Goal: Book appointment/travel/reservation

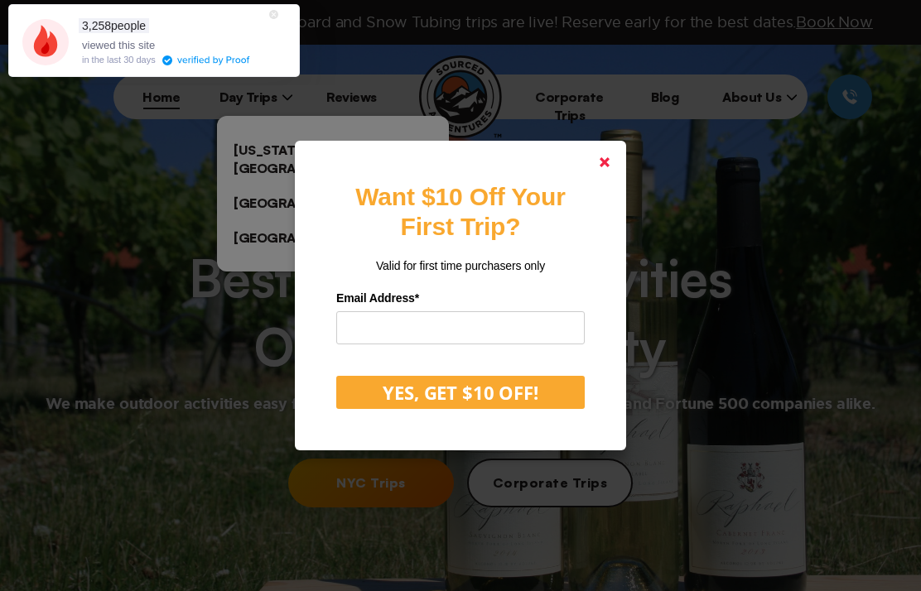
click at [614, 182] on link at bounding box center [605, 162] width 40 height 40
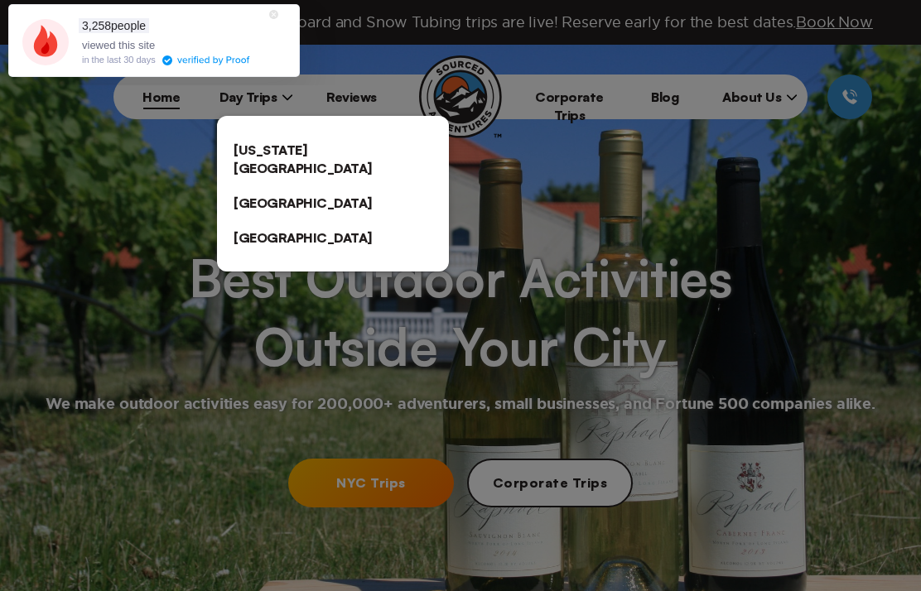
click at [340, 152] on link "[US_STATE][GEOGRAPHIC_DATA]" at bounding box center [333, 159] width 232 height 53
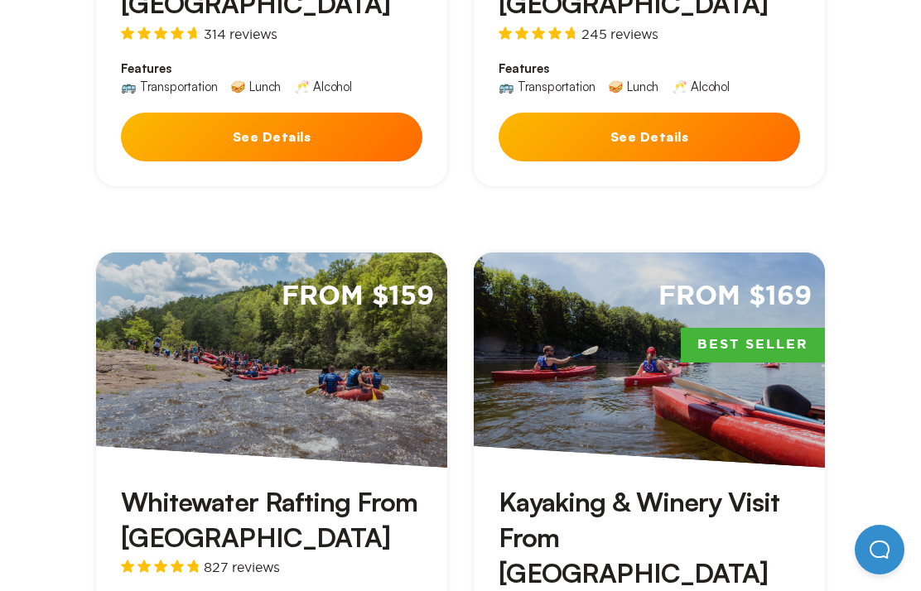
scroll to position [2176, 0]
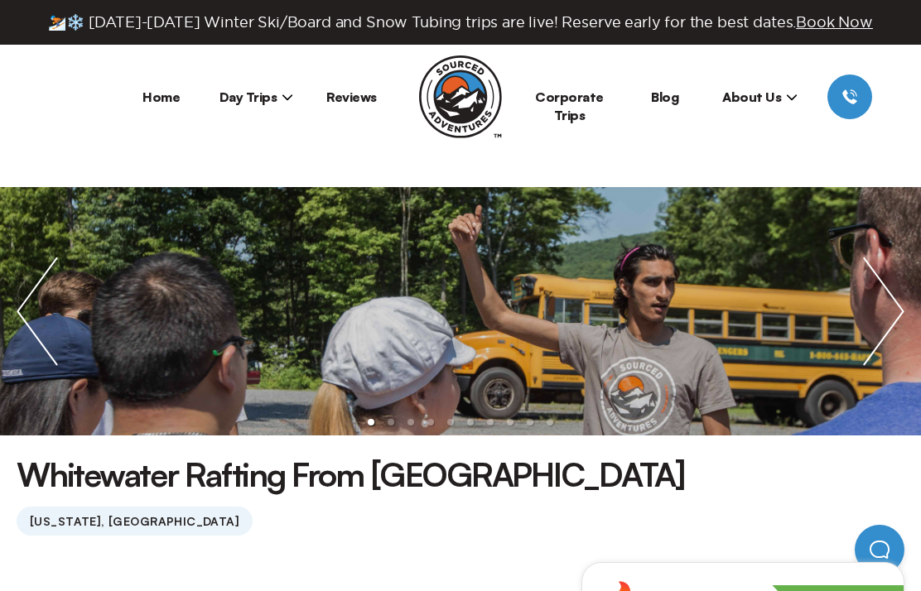
click at [879, 313] on img "next slide / item" at bounding box center [884, 311] width 75 height 249
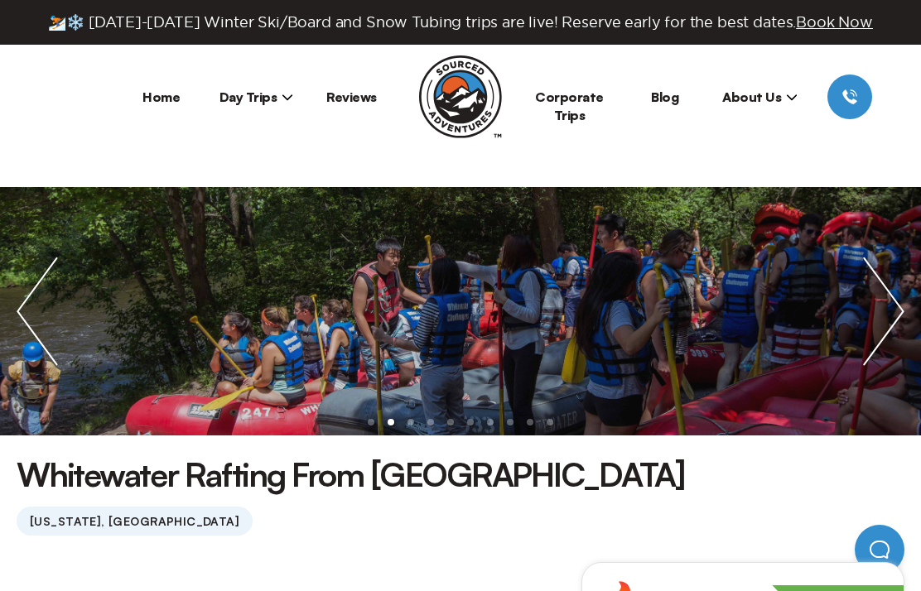
click at [885, 324] on img "next slide / item" at bounding box center [884, 311] width 75 height 249
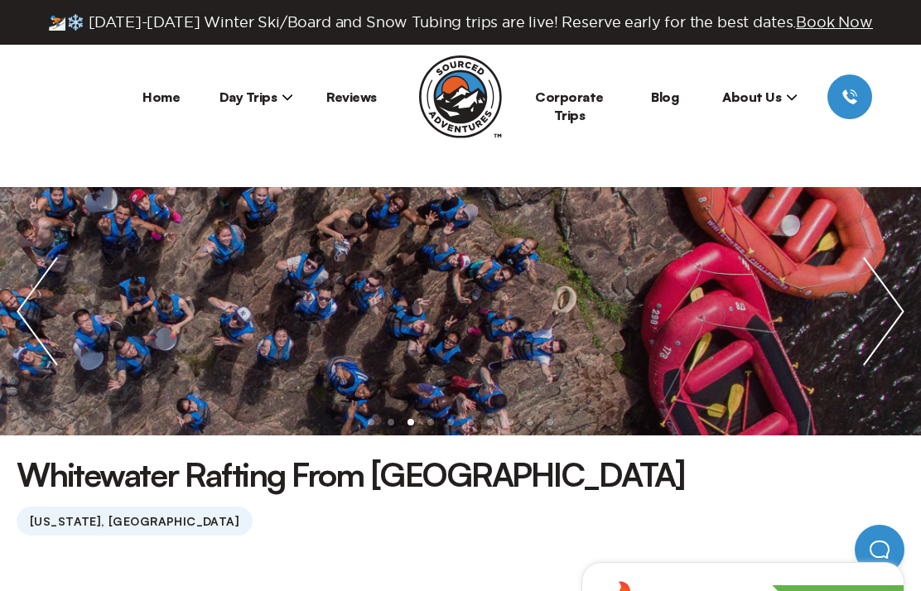
click at [39, 306] on img "previous slide / item" at bounding box center [37, 311] width 75 height 249
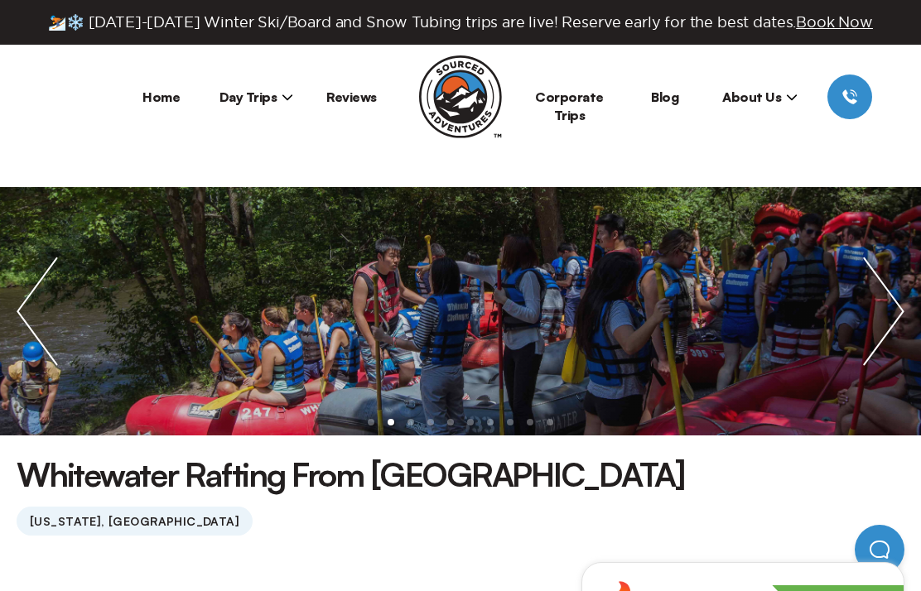
click at [880, 326] on img "next slide / item" at bounding box center [884, 311] width 75 height 249
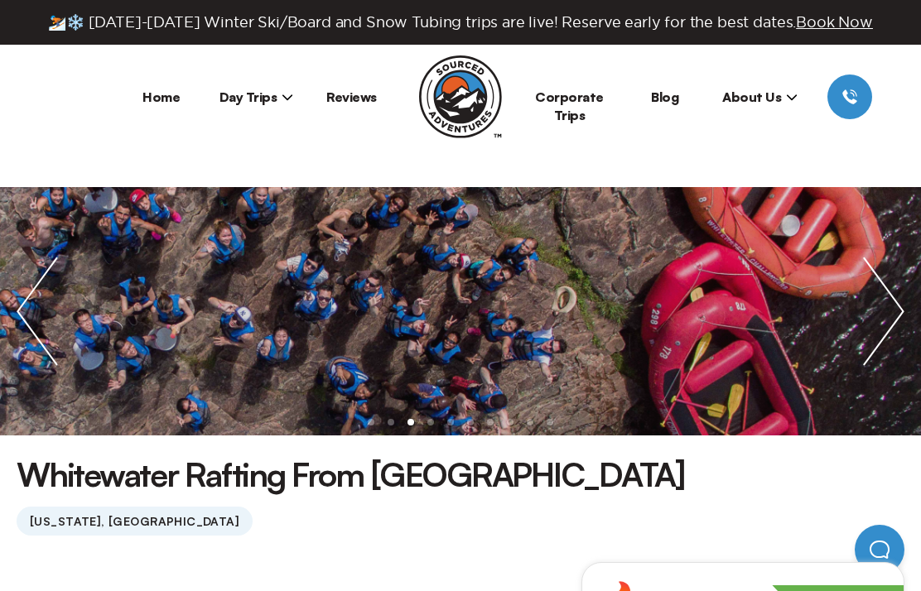
click at [898, 311] on img "next slide / item" at bounding box center [884, 311] width 75 height 249
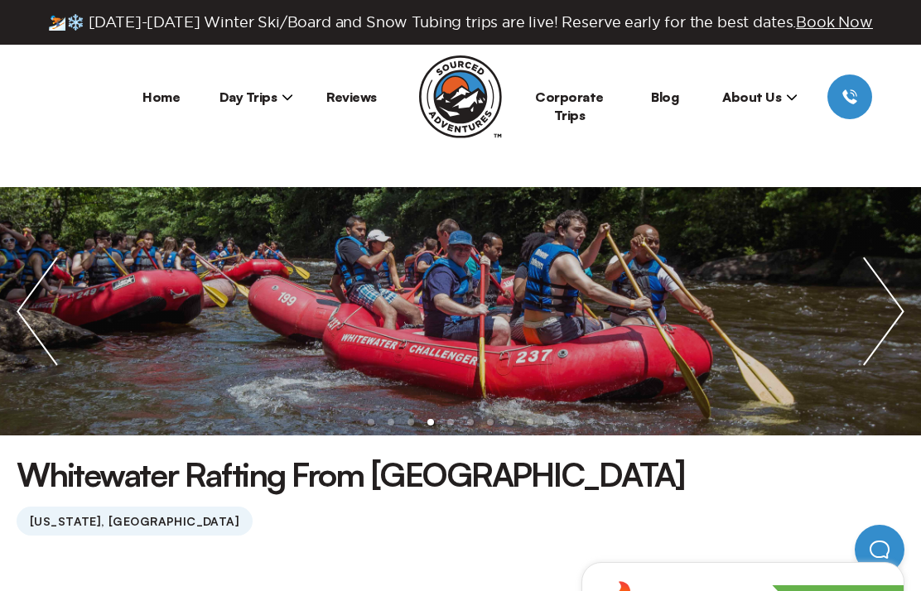
click at [898, 302] on img "next slide / item" at bounding box center [884, 311] width 75 height 249
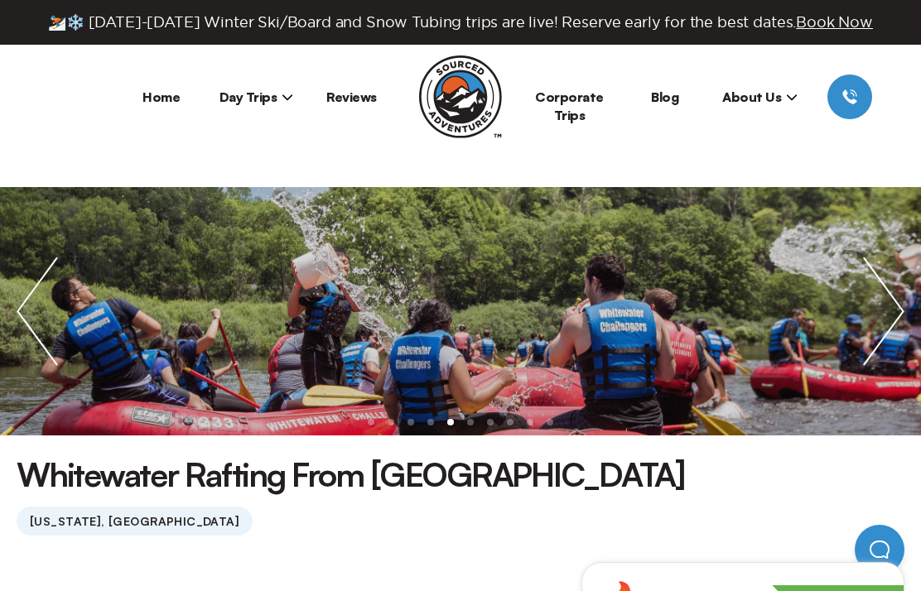
click at [897, 303] on img "next slide / item" at bounding box center [884, 311] width 75 height 249
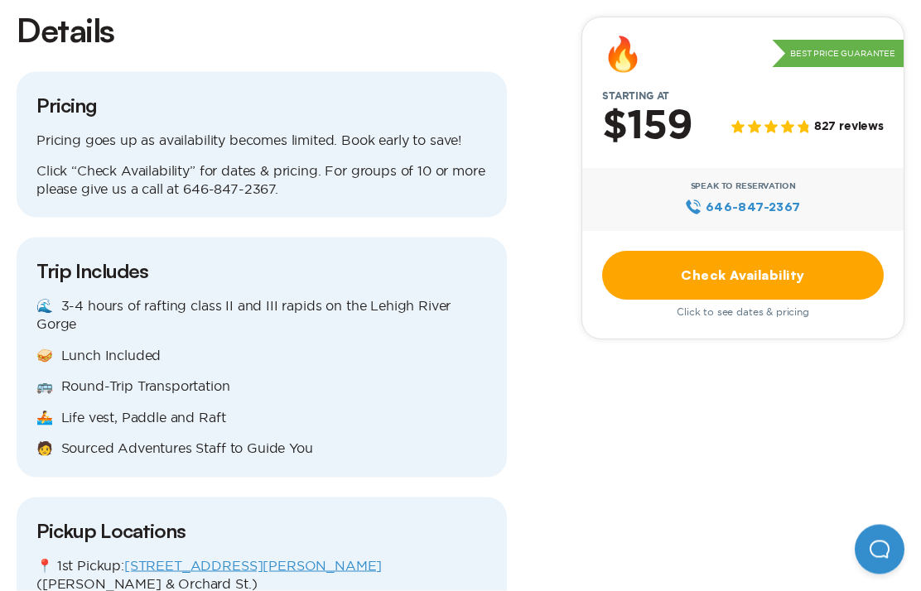
scroll to position [1848, 0]
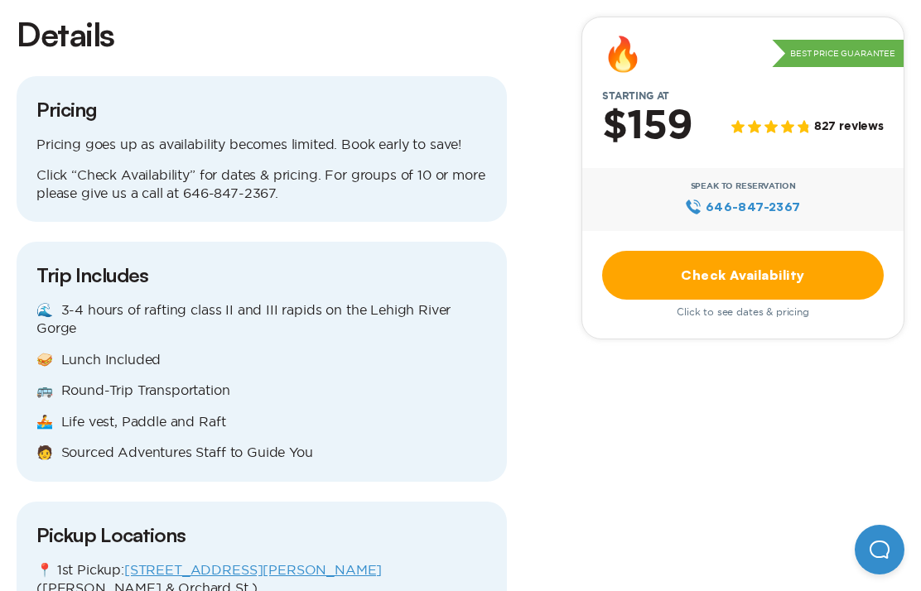
click at [841, 273] on link "Check Availability" at bounding box center [743, 275] width 282 height 49
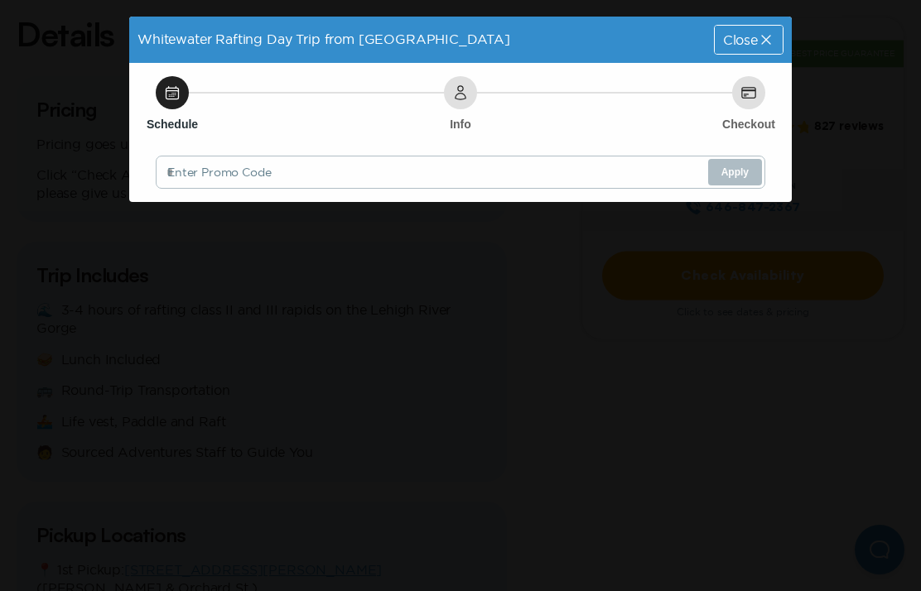
scroll to position [0, 0]
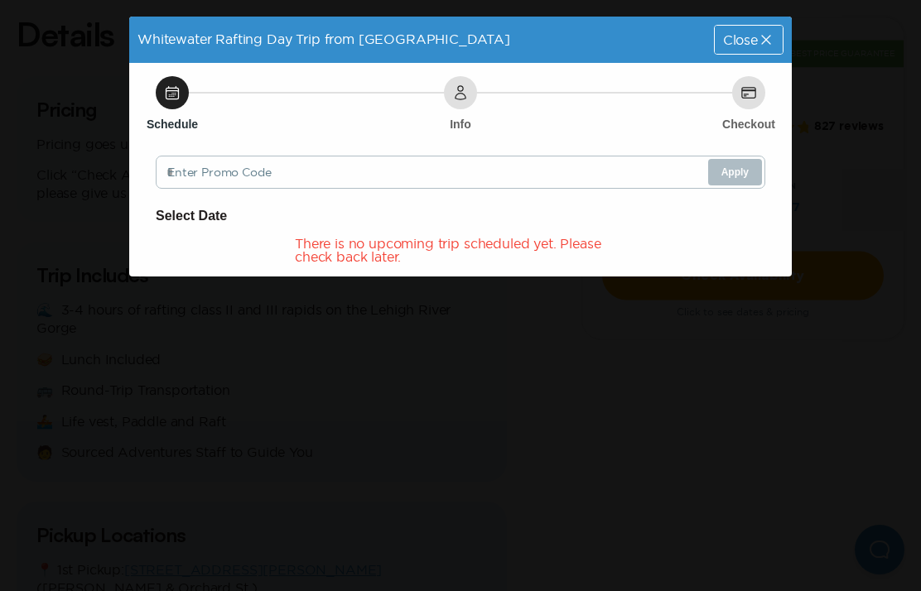
click at [781, 45] on div "Close" at bounding box center [749, 40] width 68 height 28
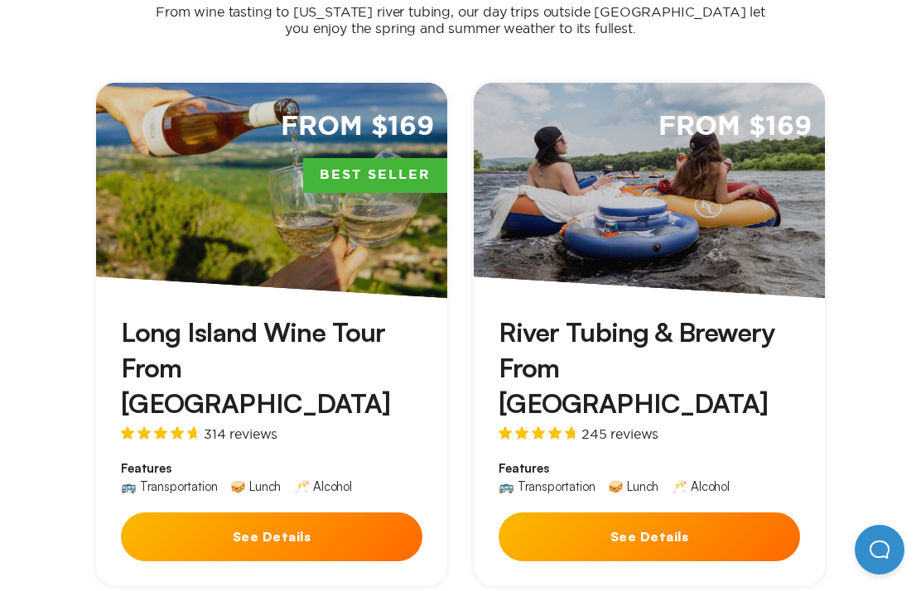
scroll to position [2199, 0]
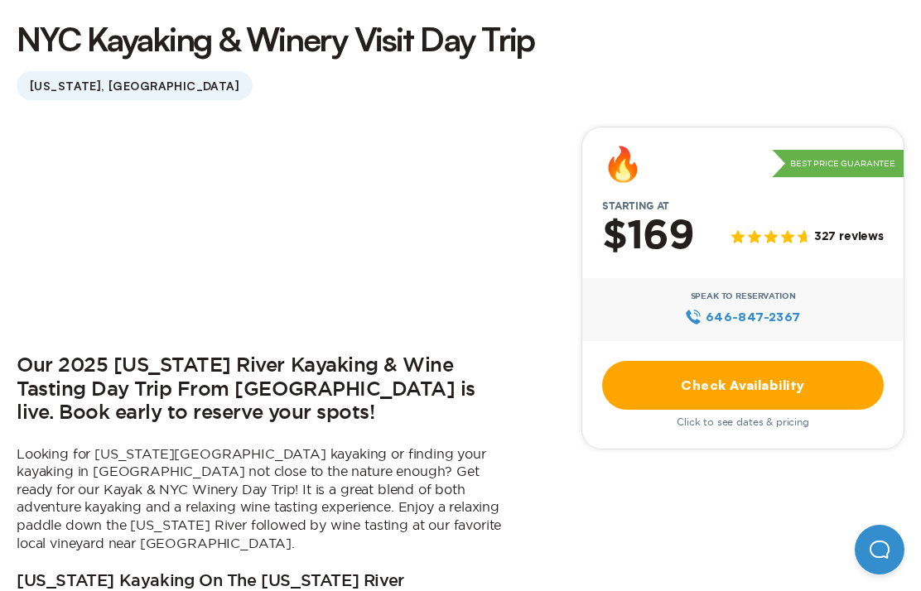
scroll to position [437, 0]
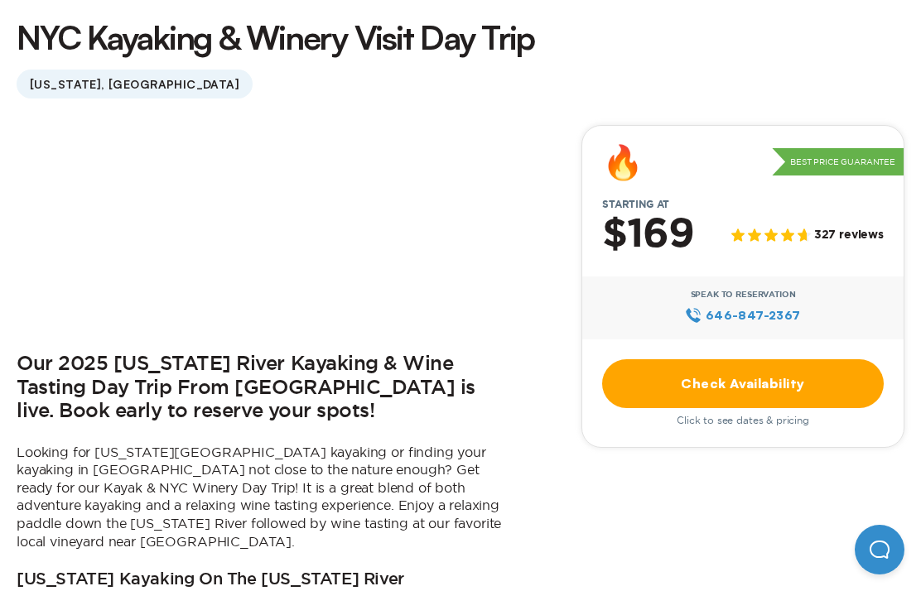
click at [833, 392] on link "Check Availability" at bounding box center [743, 384] width 282 height 49
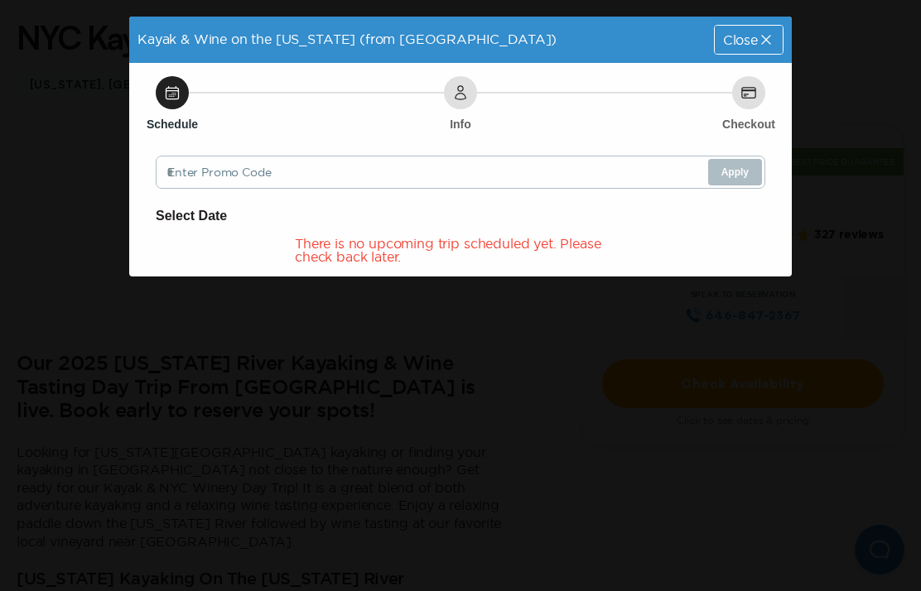
click at [766, 49] on div "Close" at bounding box center [749, 40] width 68 height 28
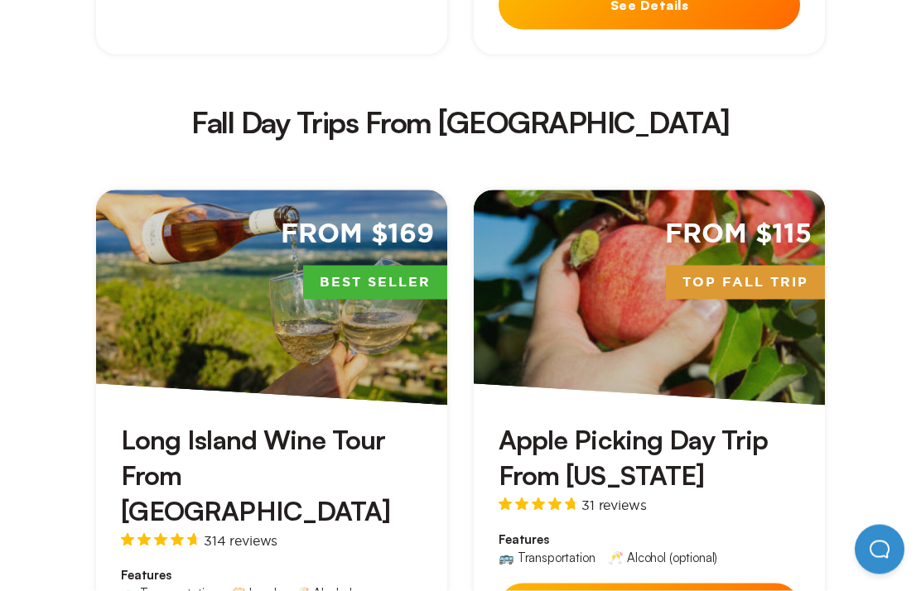
scroll to position [2877, 0]
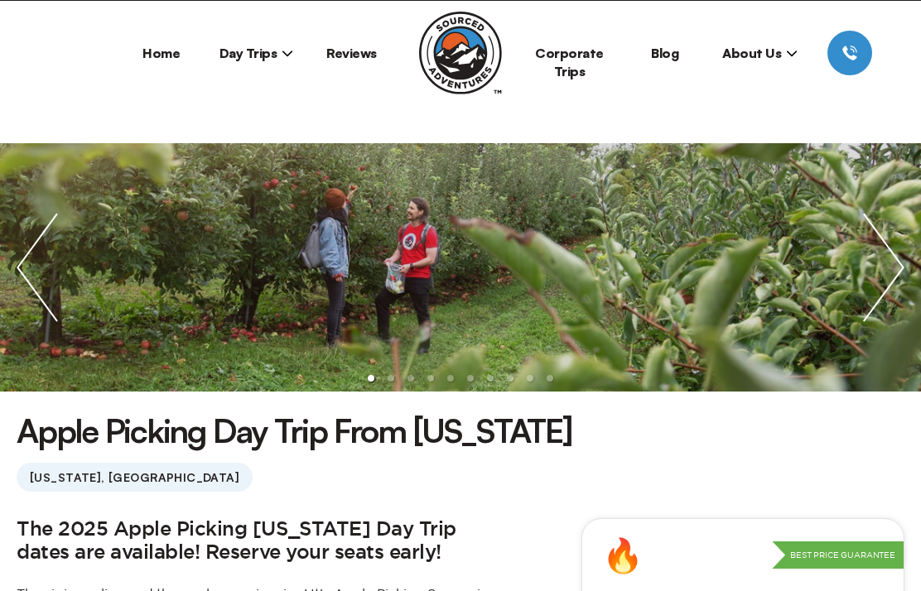
scroll to position [45, 0]
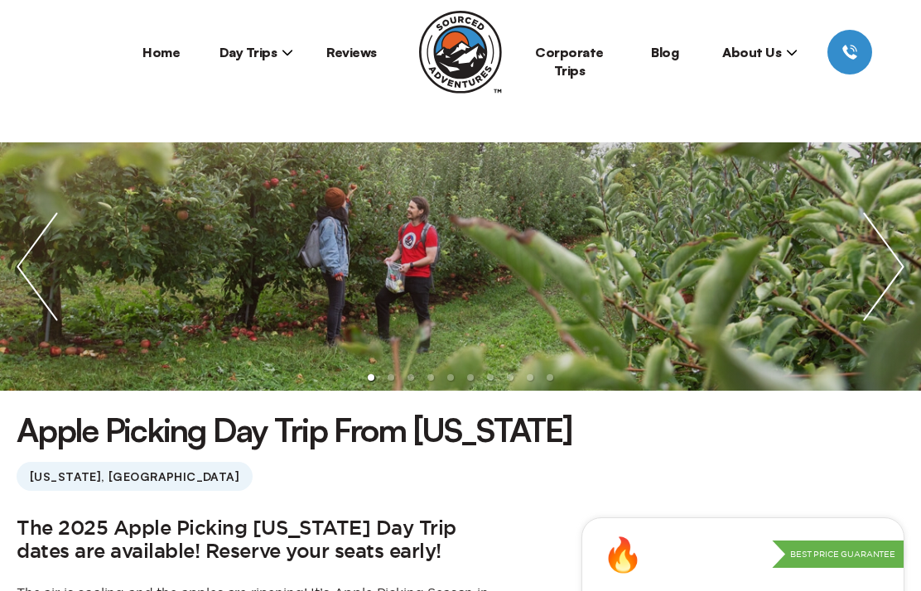
click at [892, 280] on img "next slide / item" at bounding box center [884, 266] width 75 height 249
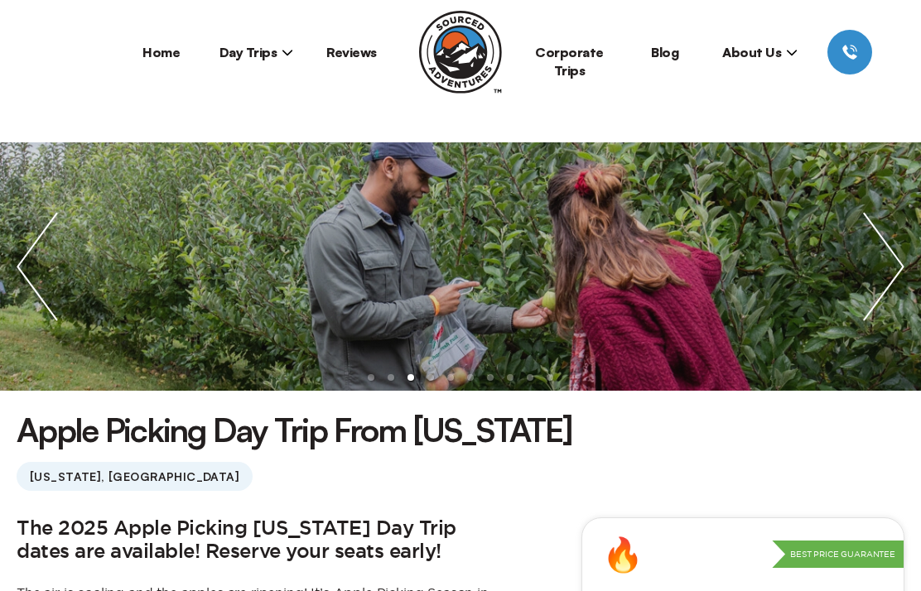
click at [889, 270] on img "next slide / item" at bounding box center [884, 266] width 75 height 249
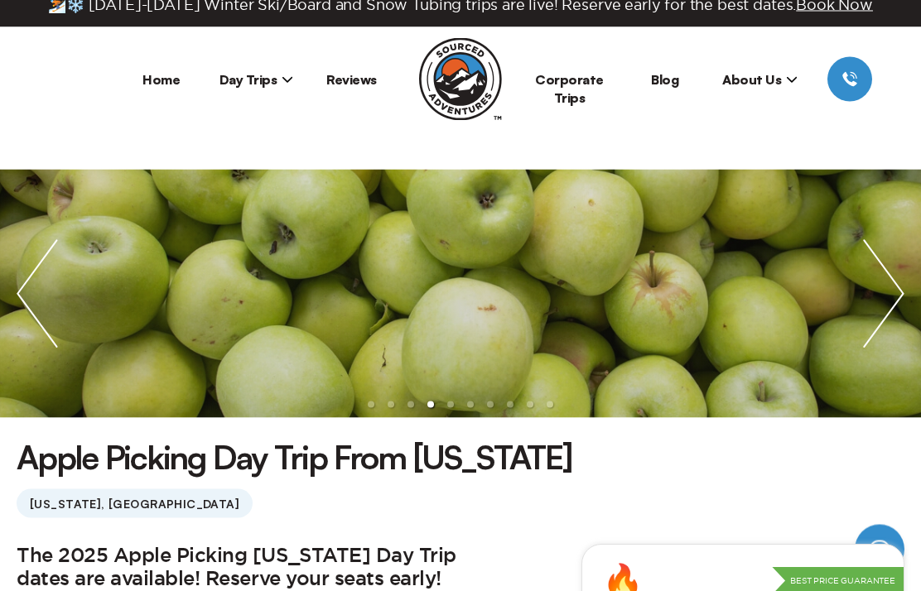
scroll to position [18, 0]
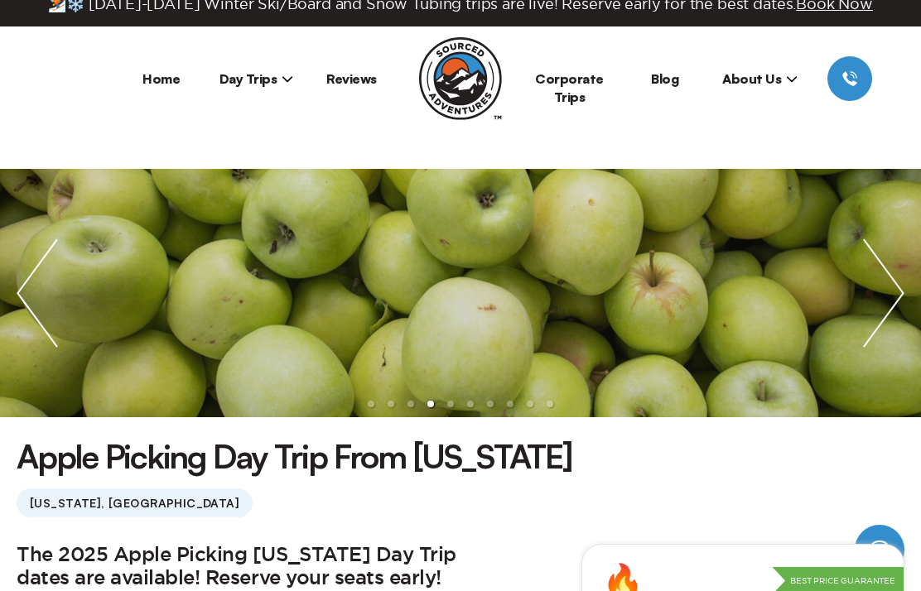
click at [873, 283] on img "next slide / item" at bounding box center [884, 293] width 75 height 249
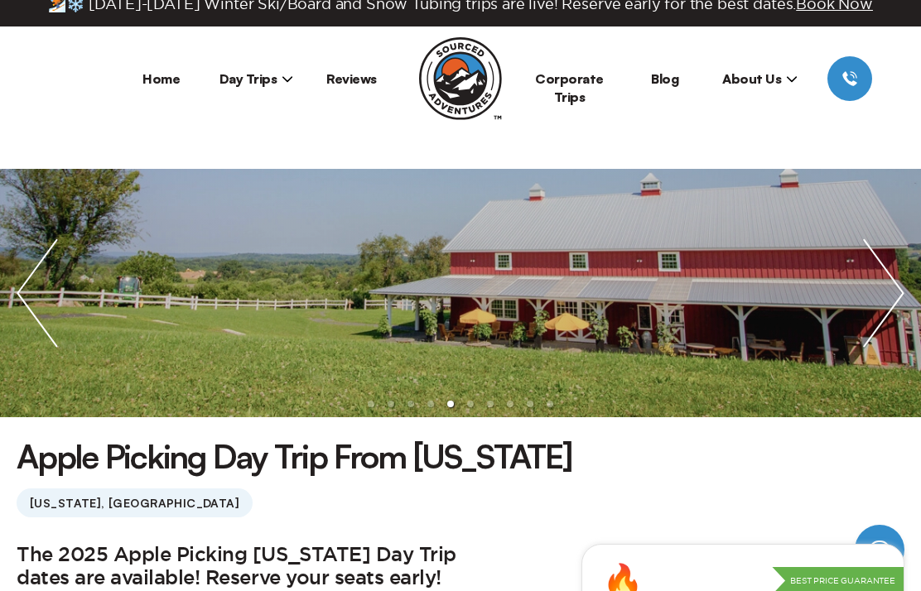
click at [896, 283] on img "next slide / item" at bounding box center [884, 293] width 75 height 249
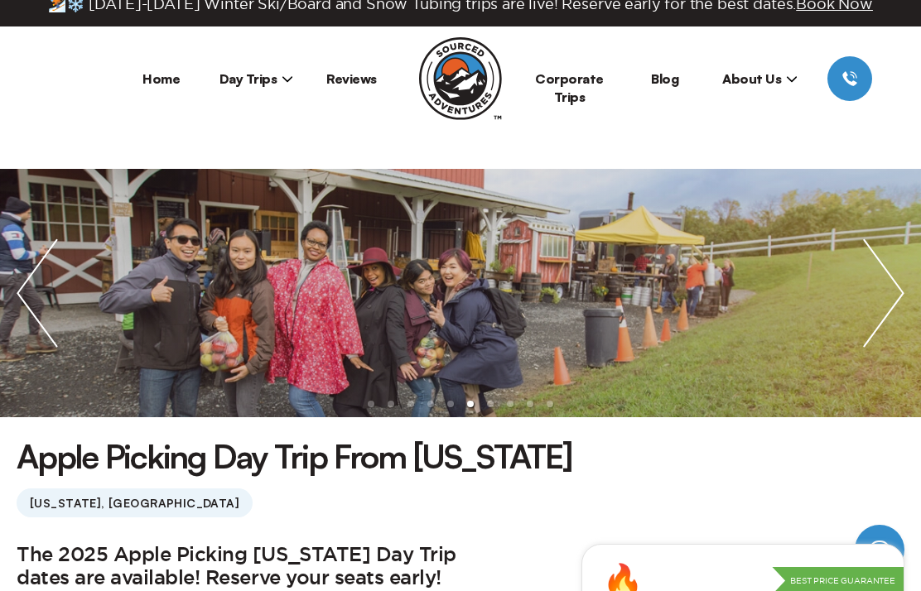
click at [896, 288] on img "next slide / item" at bounding box center [884, 293] width 75 height 249
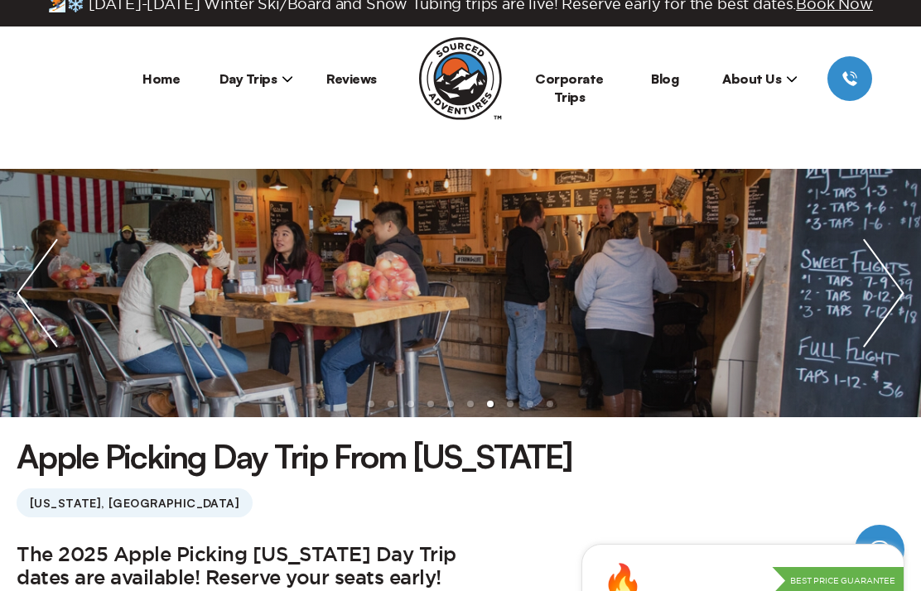
click at [896, 291] on img "next slide / item" at bounding box center [884, 293] width 75 height 249
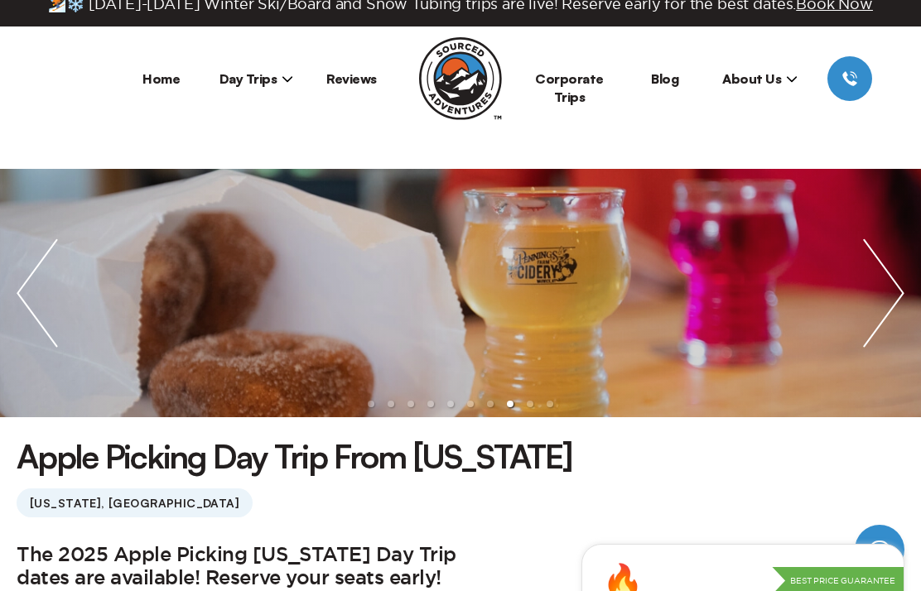
click at [903, 289] on img "next slide / item" at bounding box center [884, 293] width 75 height 249
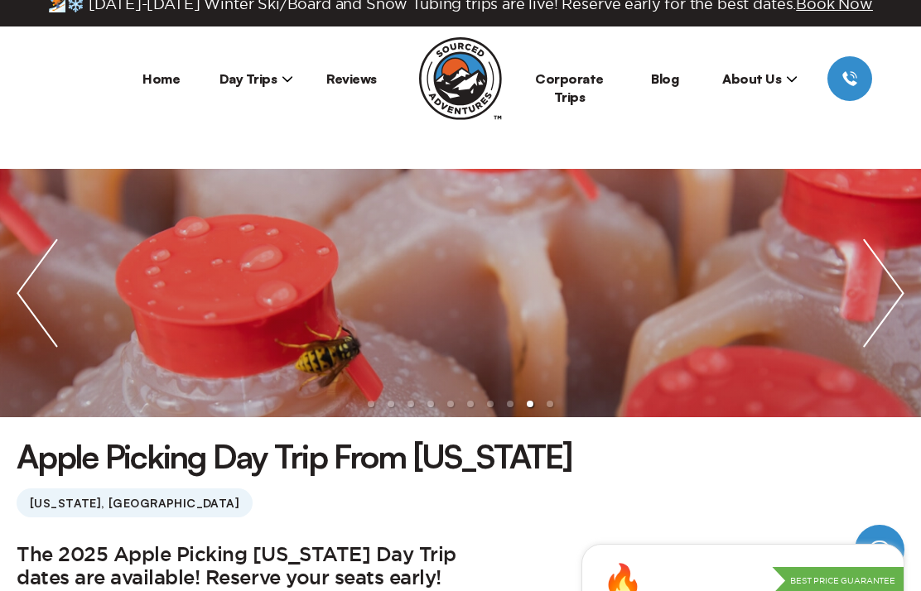
click at [890, 297] on img "next slide / item" at bounding box center [884, 293] width 75 height 249
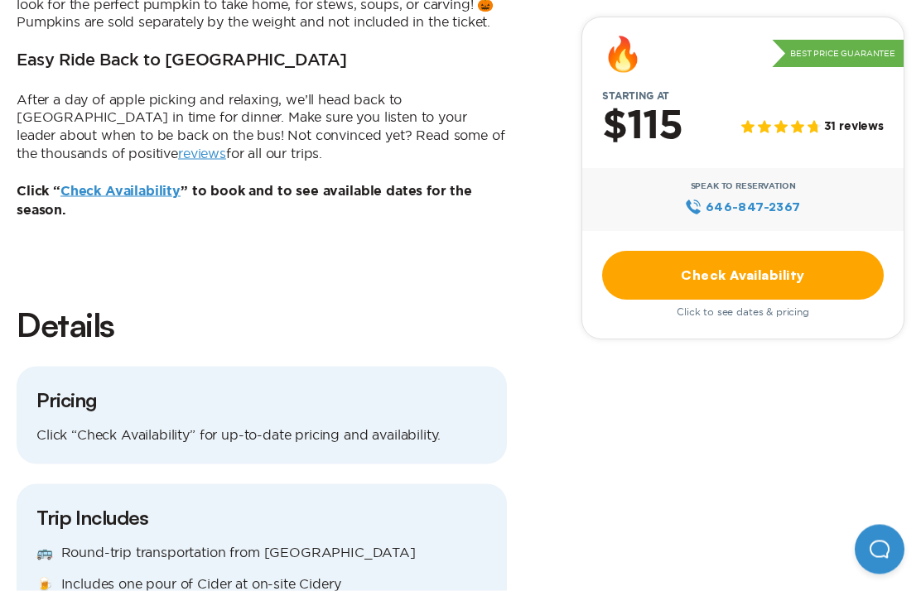
scroll to position [1641, 0]
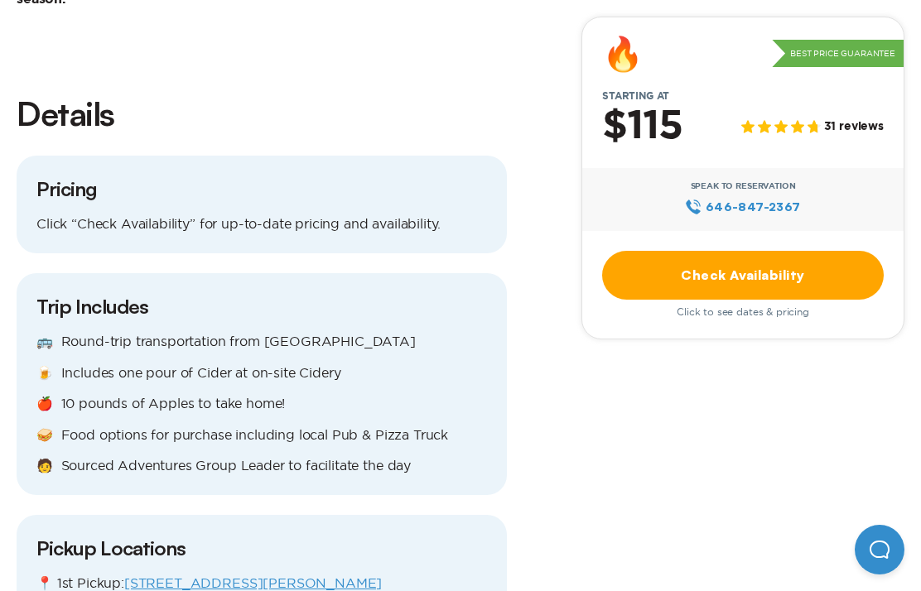
click at [840, 283] on link "Check Availability" at bounding box center [743, 275] width 282 height 49
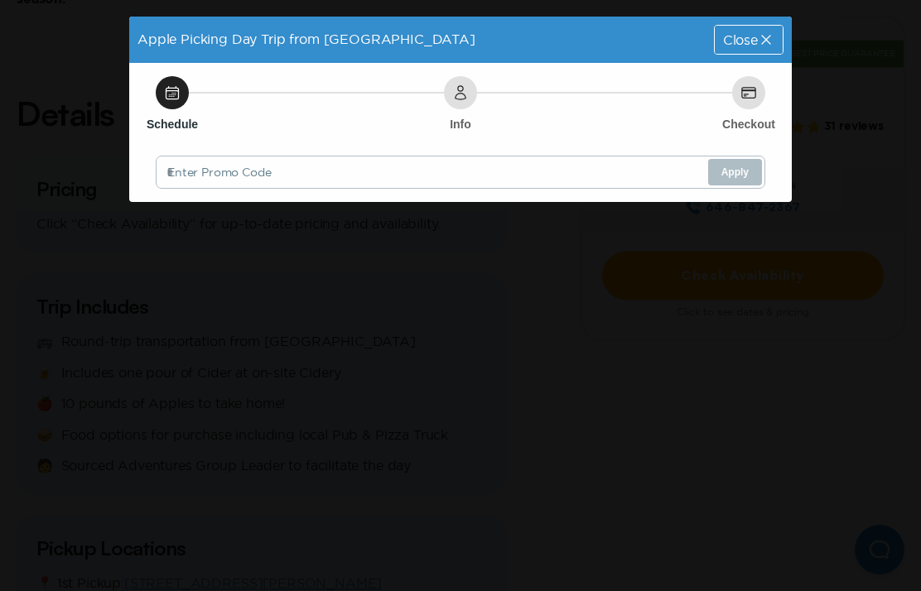
scroll to position [0, 0]
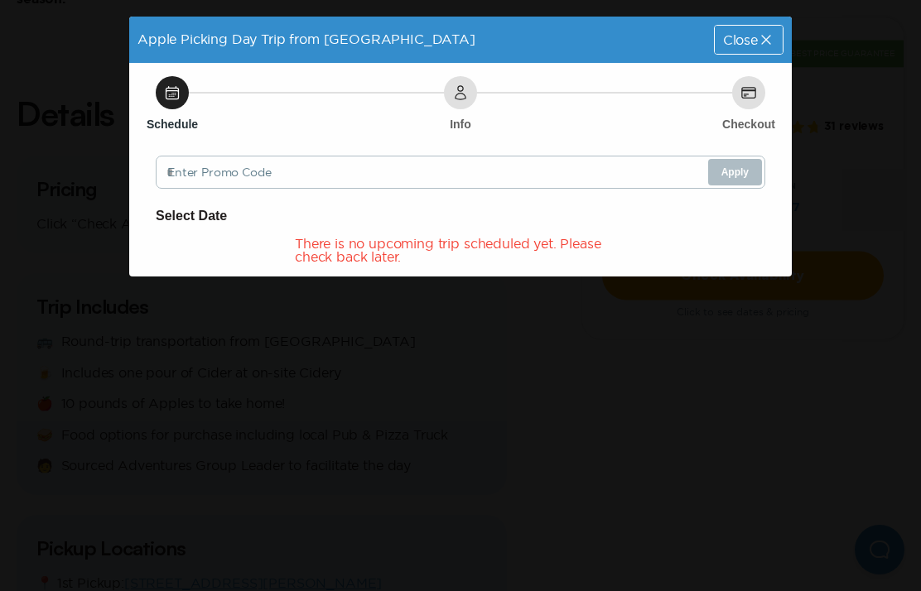
click at [753, 51] on div "Close" at bounding box center [749, 40] width 68 height 28
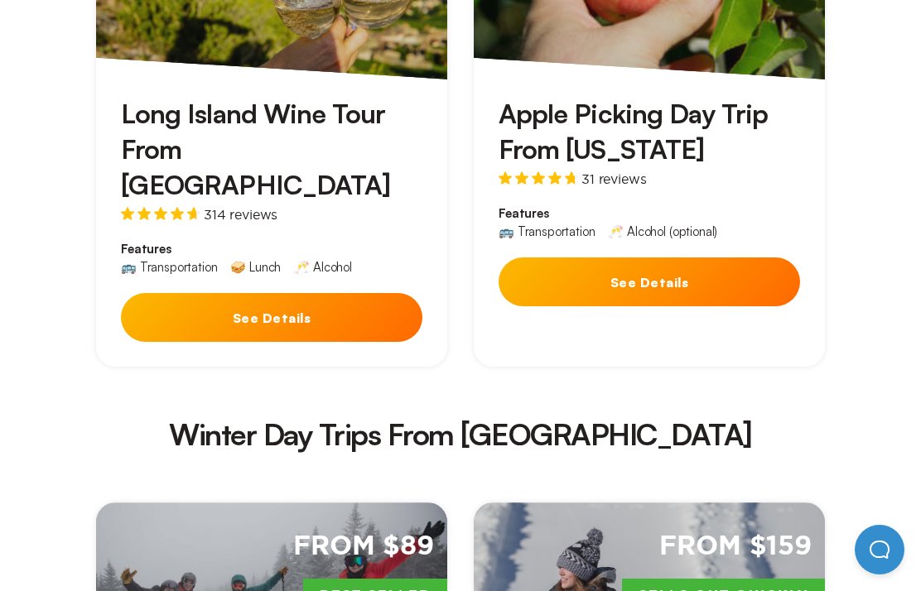
scroll to position [3121, 0]
